Goal: Register for event/course

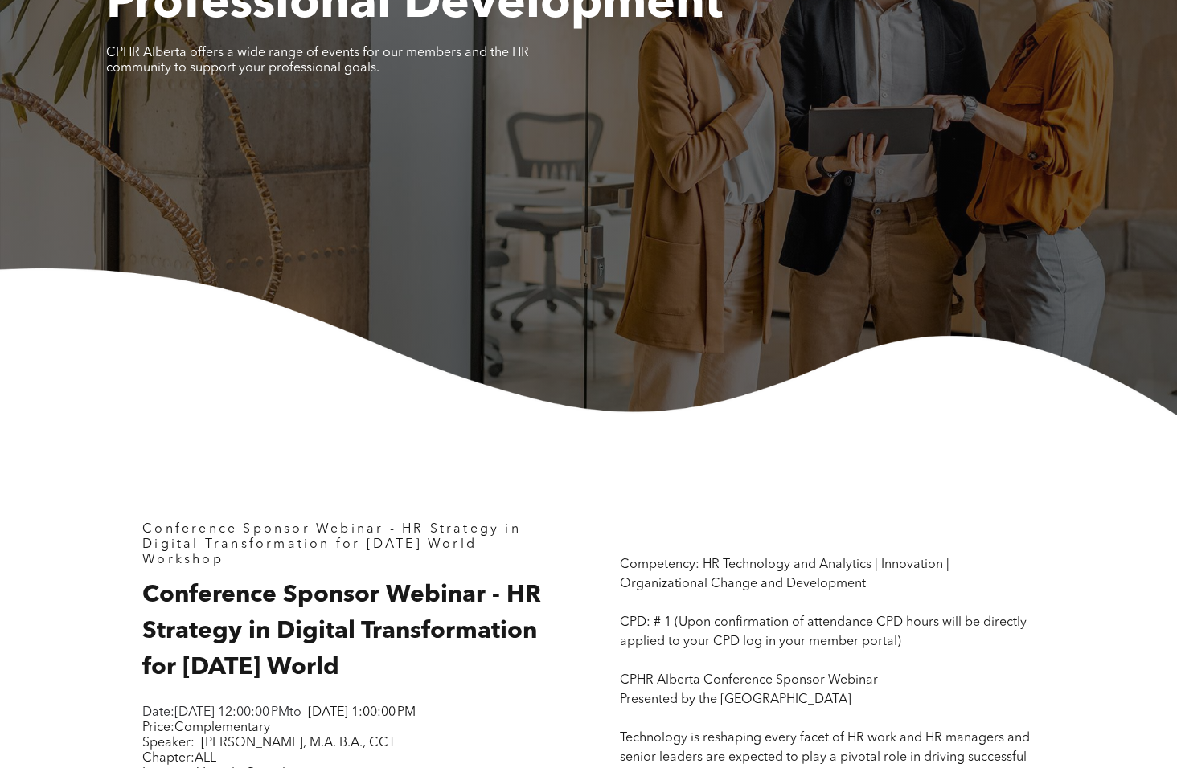
scroll to position [482, 0]
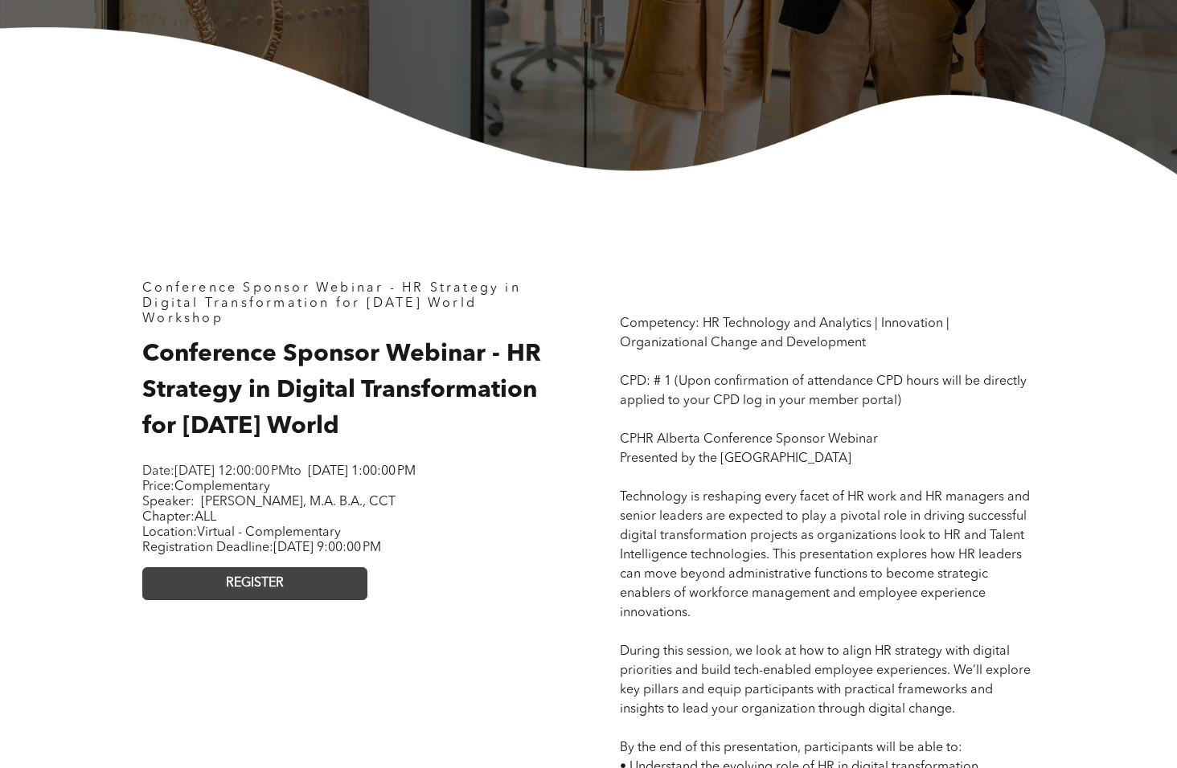
click at [248, 592] on span "REGISTER" at bounding box center [255, 583] width 58 height 15
drag, startPoint x: 507, startPoint y: 346, endPoint x: 523, endPoint y: 356, distance: 18.7
click at [523, 356] on span "Conference Sponsor Webinar - HR Strategy in Digital Transformation for [DATE] W…" at bounding box center [341, 390] width 399 height 96
drag, startPoint x: 273, startPoint y: 371, endPoint x: 185, endPoint y: 365, distance: 88.7
click at [273, 371] on h2 "Conference Sponsor Webinar - HR Strategy in Digital Transformation for [DATE] W…" at bounding box center [349, 391] width 415 height 109
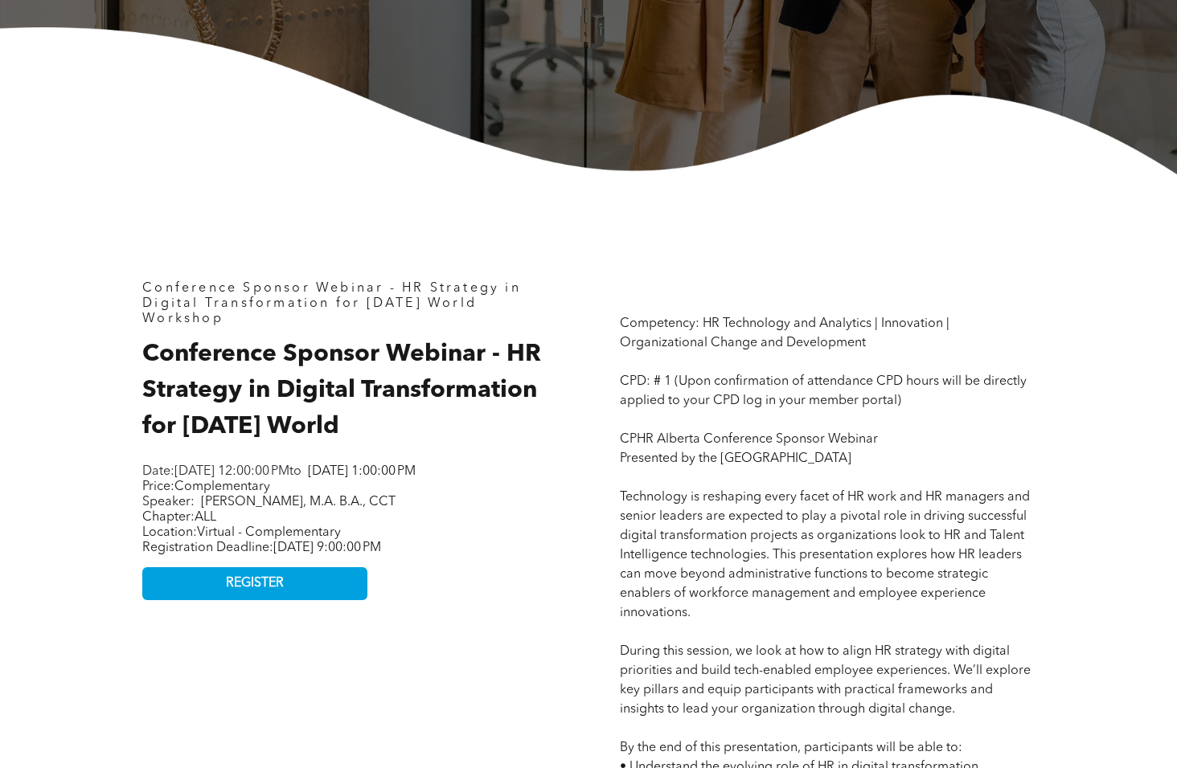
drag, startPoint x: 144, startPoint y: 350, endPoint x: 390, endPoint y: 427, distance: 257.6
click at [390, 427] on h2 "Conference Sponsor Webinar - HR Strategy in Digital Transformation for [DATE] W…" at bounding box center [349, 391] width 415 height 109
copy span "Conference Sponsor Webinar - HR Strategy in Digital Transformation for [DATE] W…"
click at [250, 592] on span "REGISTER" at bounding box center [255, 583] width 58 height 15
